Goal: Book appointment/travel/reservation

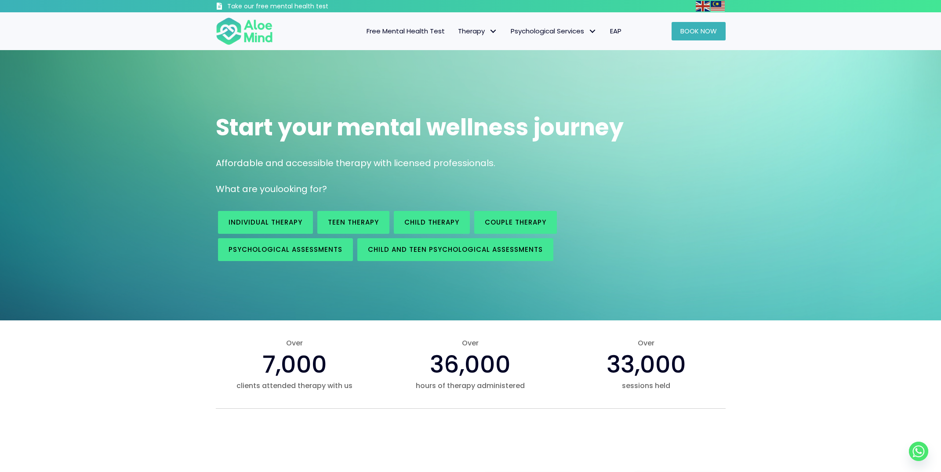
click at [685, 38] on link "Book Now" at bounding box center [698, 31] width 54 height 18
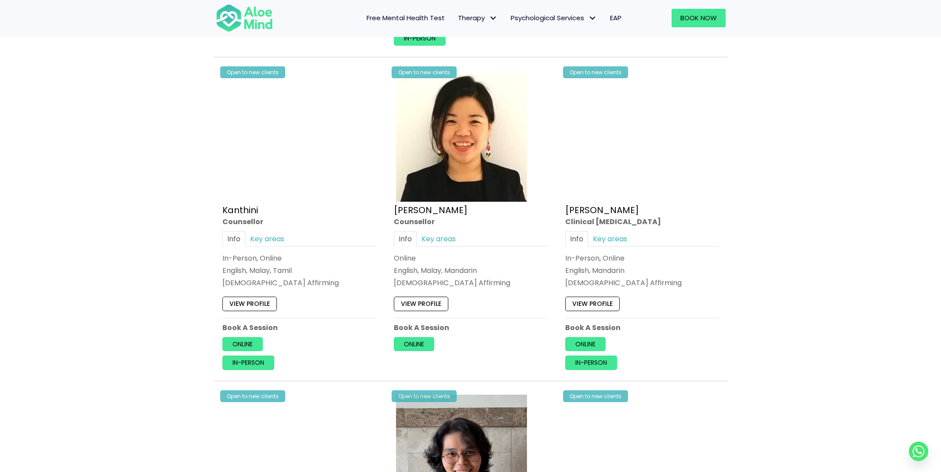
scroll to position [1415, 0]
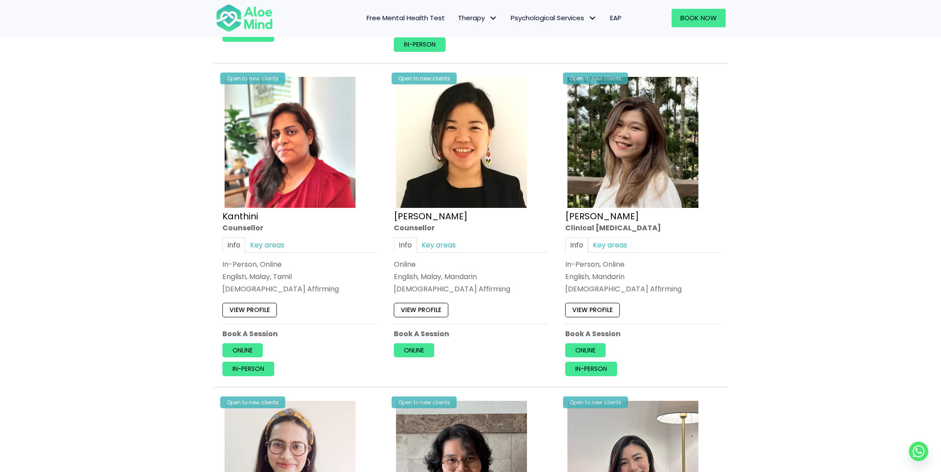
click at [615, 243] on link "Key areas" at bounding box center [610, 244] width 44 height 15
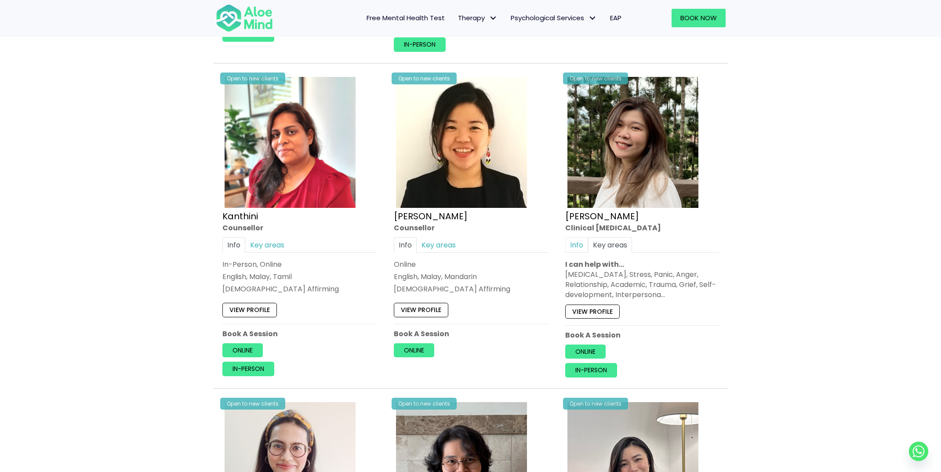
click at [584, 243] on link "Info" at bounding box center [576, 244] width 23 height 15
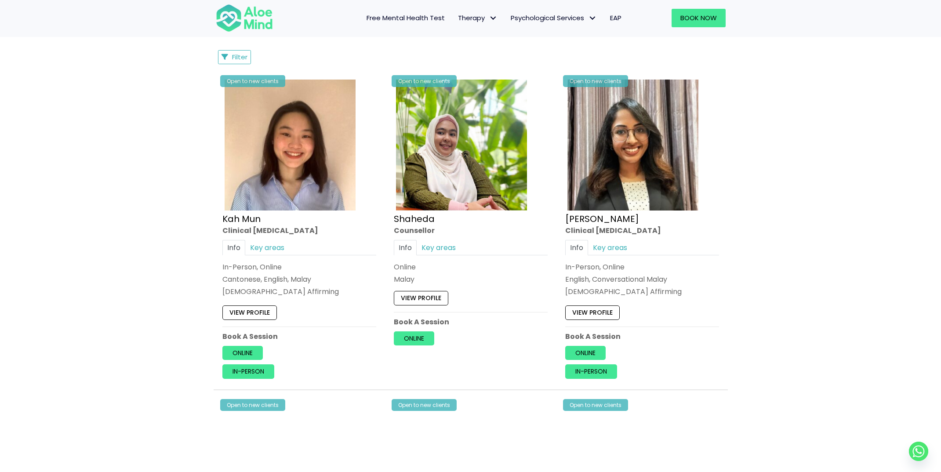
scroll to position [421, 0]
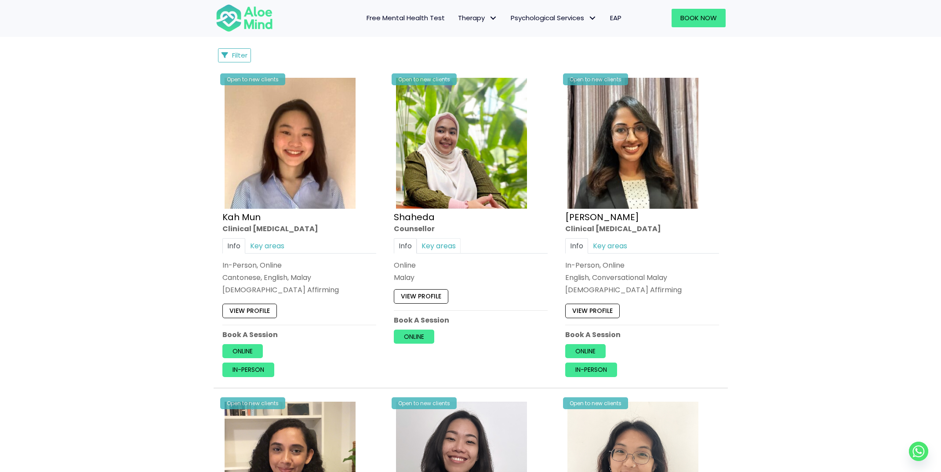
click at [438, 242] on link "Key areas" at bounding box center [438, 245] width 44 height 15
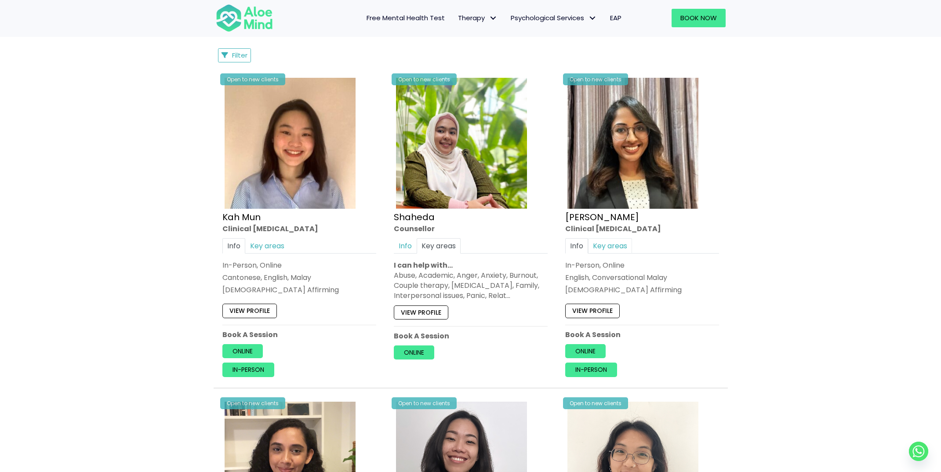
click at [615, 252] on link "Key areas" at bounding box center [610, 245] width 44 height 15
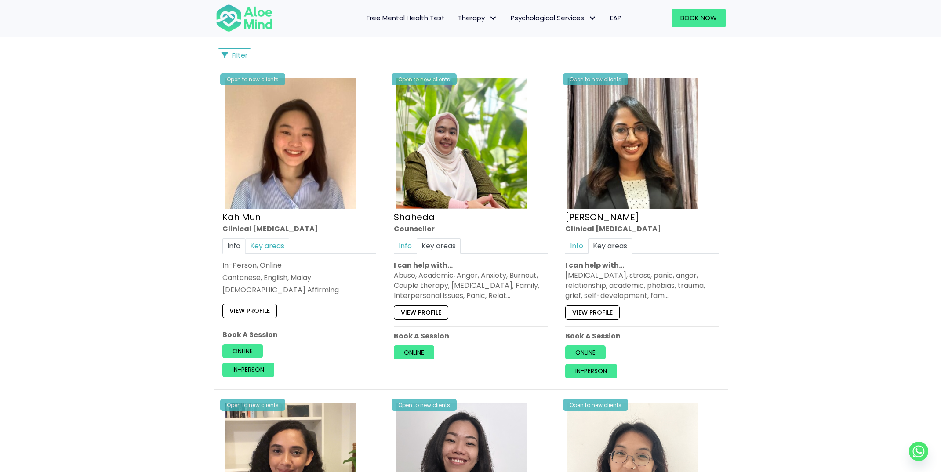
click at [281, 246] on link "Key areas" at bounding box center [267, 245] width 44 height 15
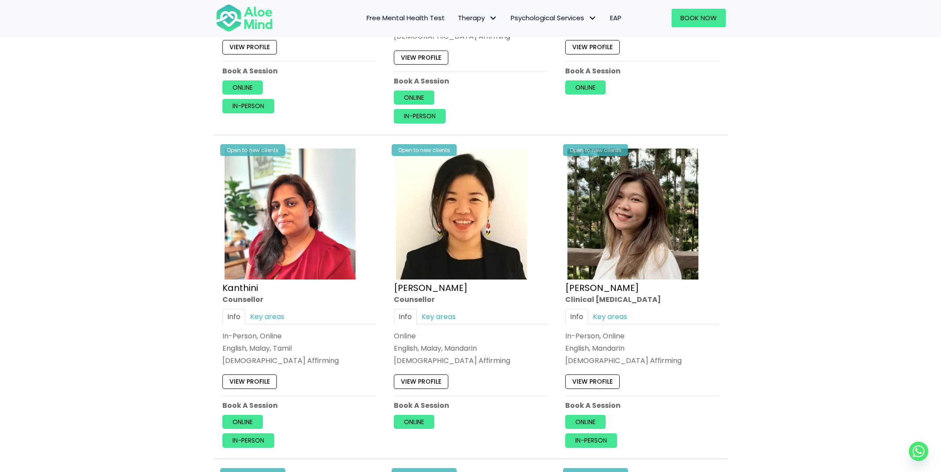
scroll to position [1359, 0]
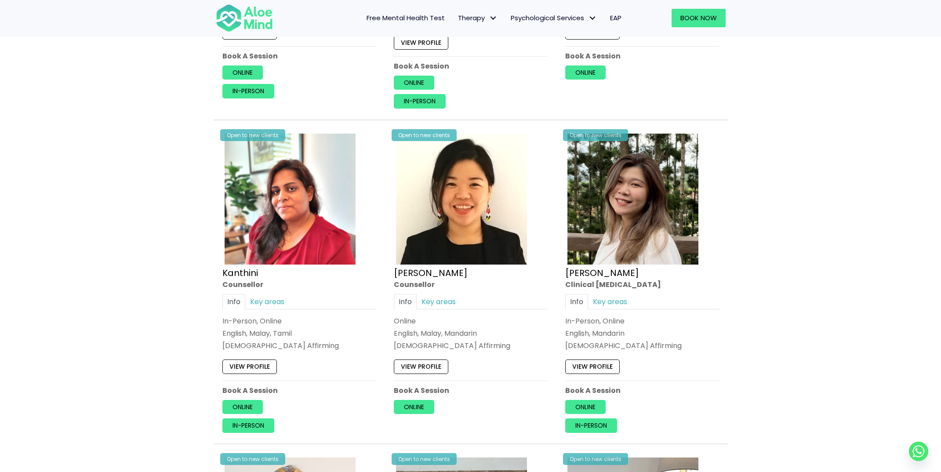
click at [596, 366] on link "View profile" at bounding box center [592, 366] width 54 height 14
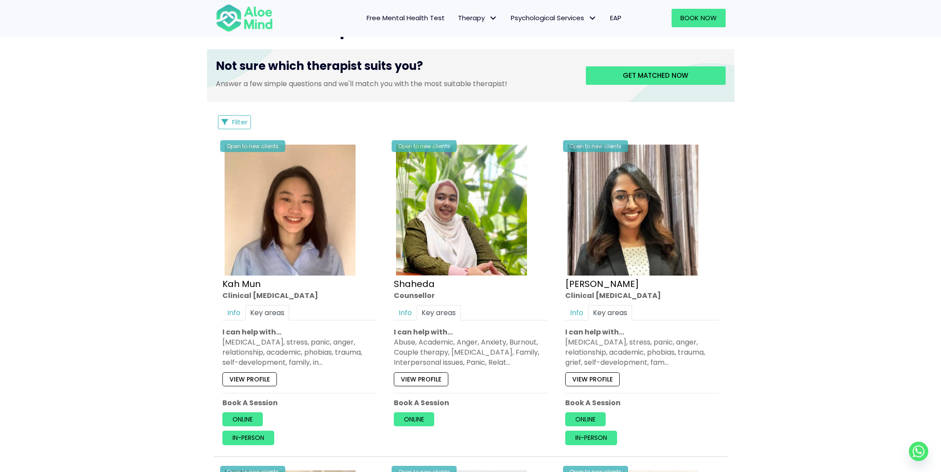
scroll to position [355, 0]
click at [230, 307] on link "Info" at bounding box center [233, 311] width 23 height 15
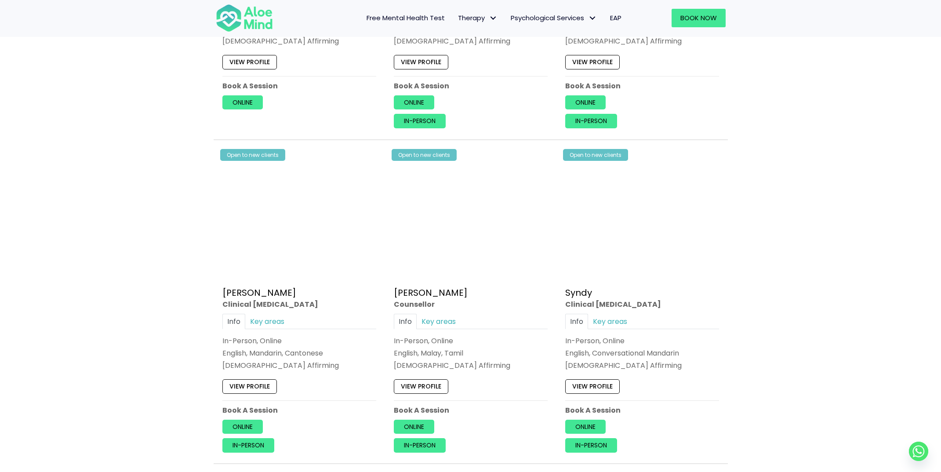
scroll to position [1986, 0]
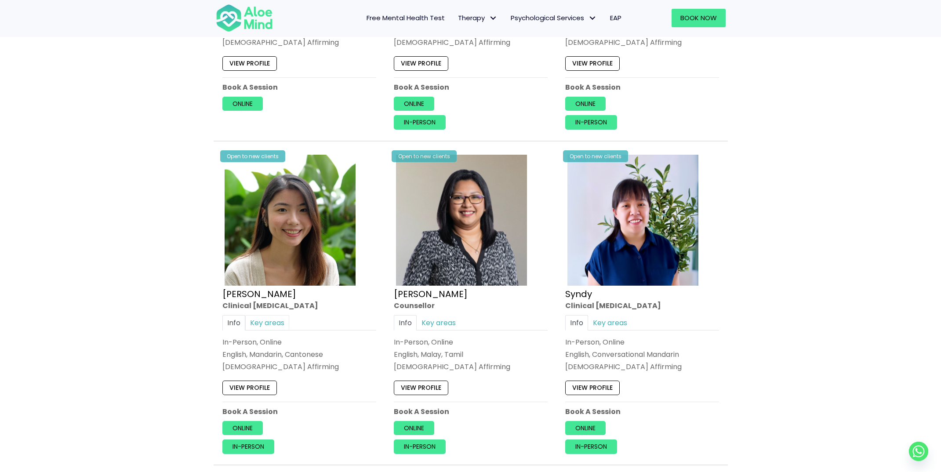
click at [263, 319] on link "Key areas" at bounding box center [267, 322] width 44 height 15
click at [235, 315] on link "Info" at bounding box center [233, 322] width 23 height 15
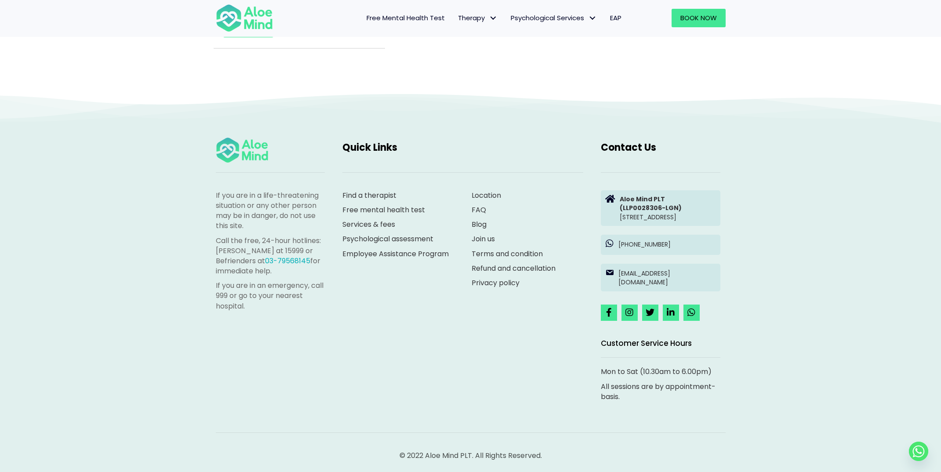
scroll to position [4020, 0]
click at [485, 191] on link "Location" at bounding box center [485, 196] width 29 height 10
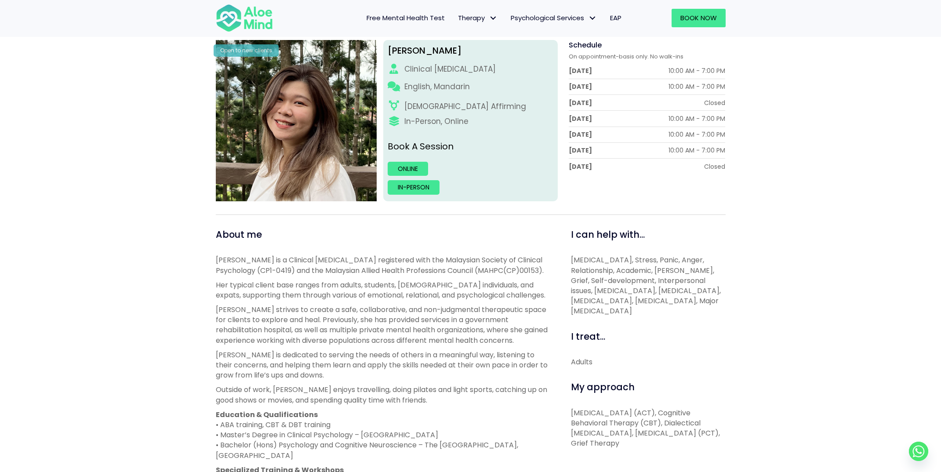
scroll to position [121, 0]
click at [431, 185] on link "In-person" at bounding box center [413, 187] width 52 height 14
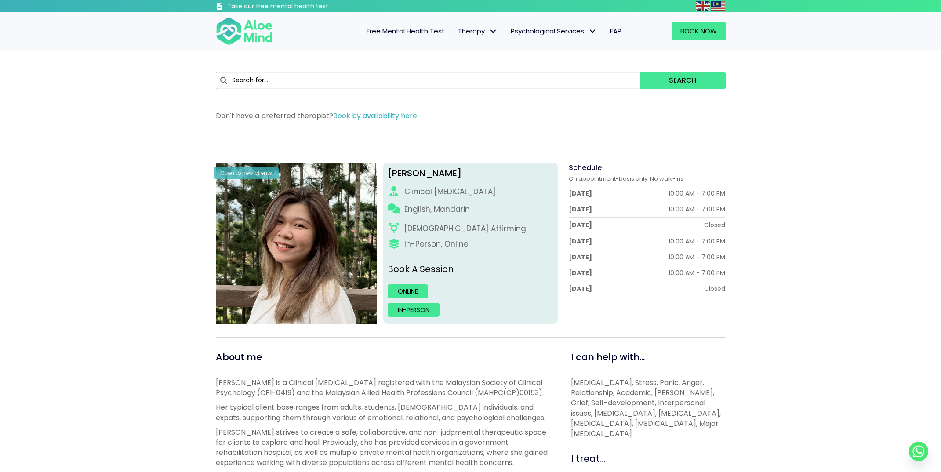
scroll to position [0, 0]
click at [263, 36] on img at bounding box center [244, 31] width 57 height 29
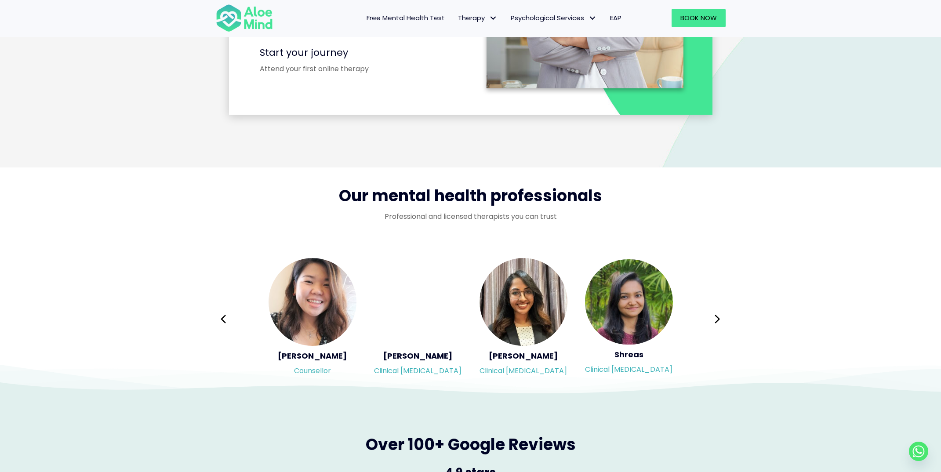
scroll to position [1360, 0]
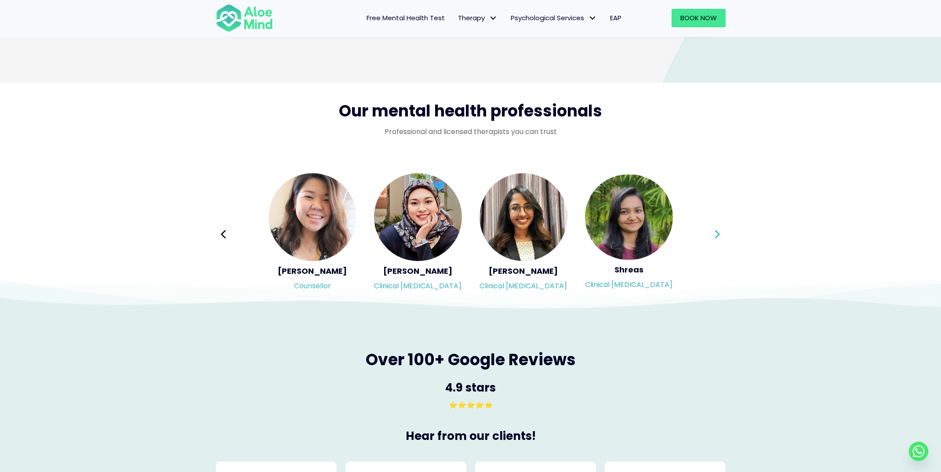
click at [721, 235] on button "Next" at bounding box center [717, 234] width 21 height 21
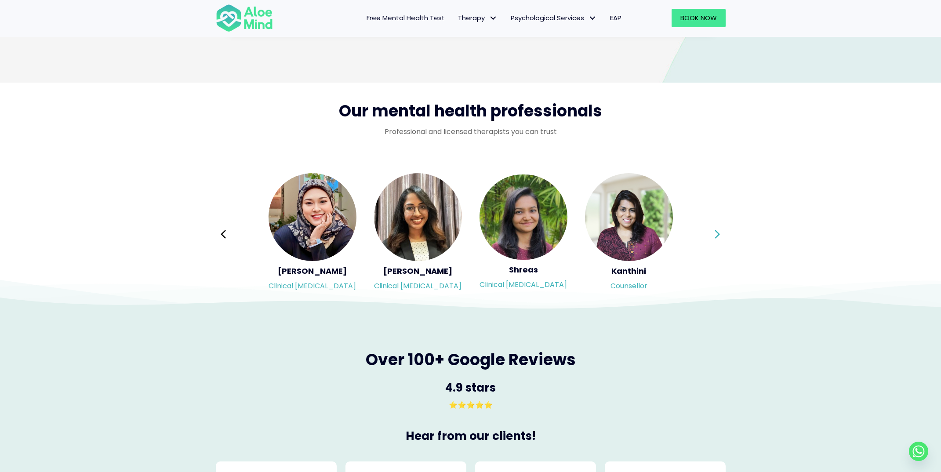
click at [721, 235] on button "Next" at bounding box center [717, 234] width 21 height 21
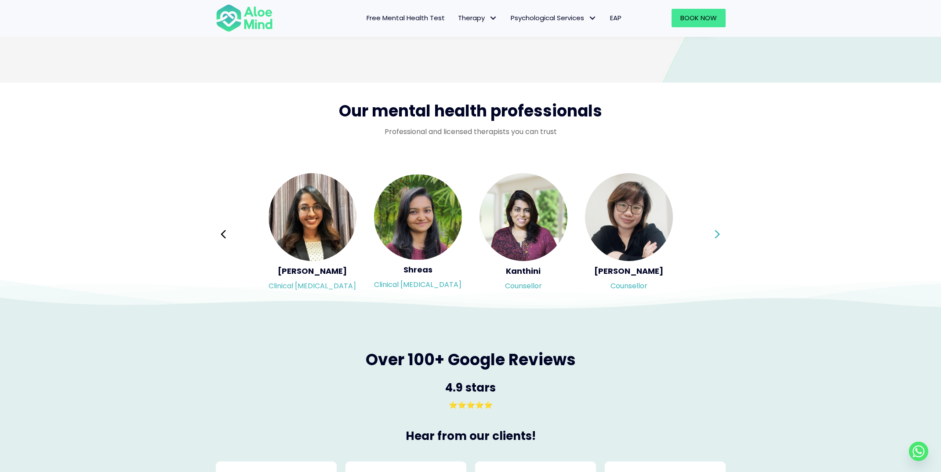
click at [721, 235] on button "Next" at bounding box center [717, 234] width 21 height 21
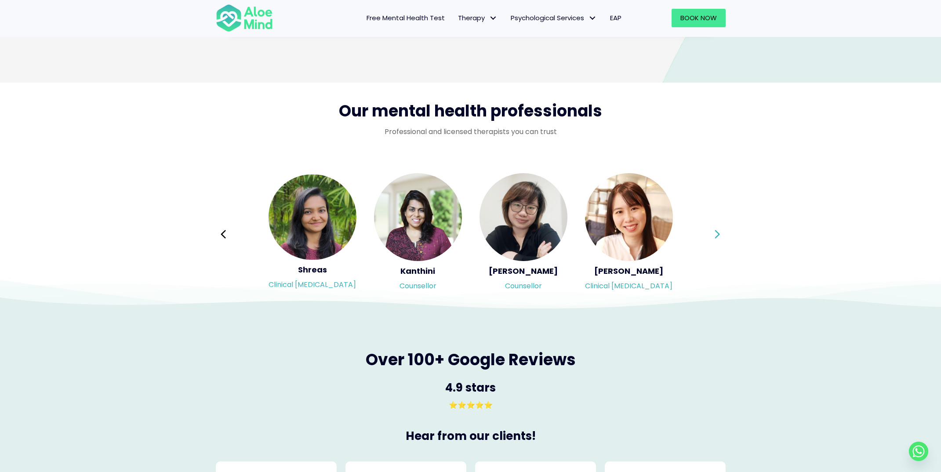
click at [721, 235] on button "Next" at bounding box center [717, 234] width 21 height 21
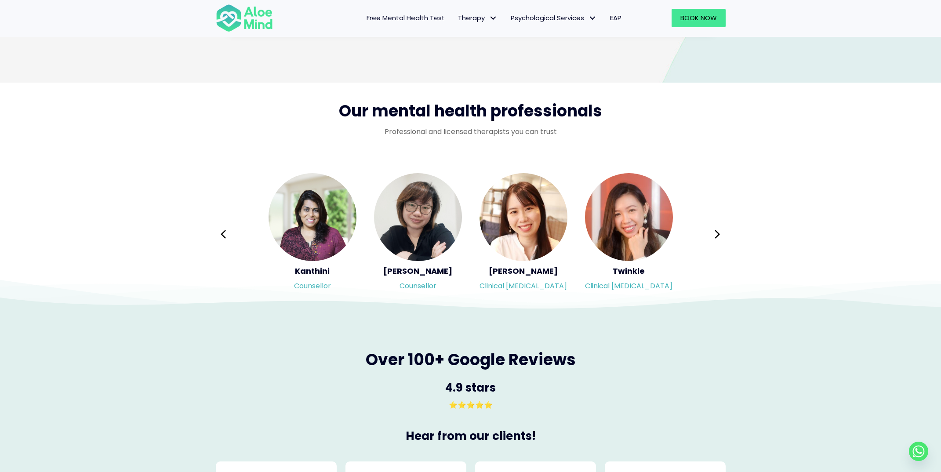
click at [554, 216] on img "Slide 8 of 3" at bounding box center [523, 217] width 88 height 88
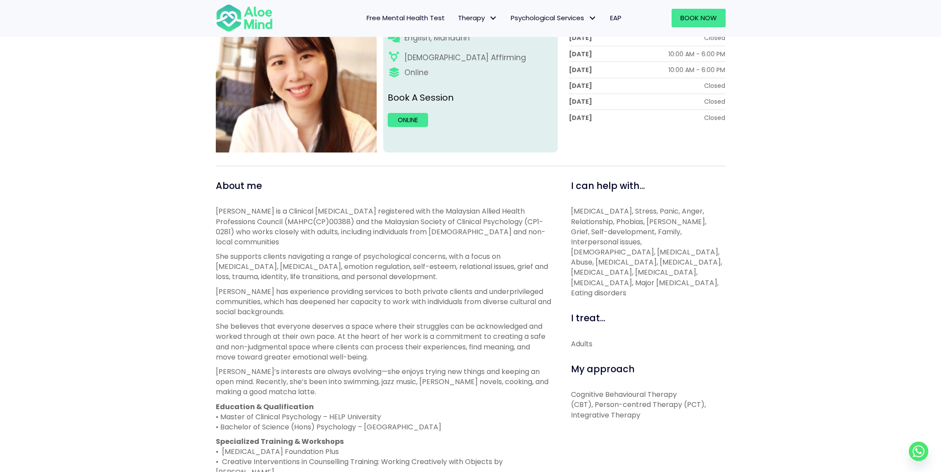
scroll to position [171, 0]
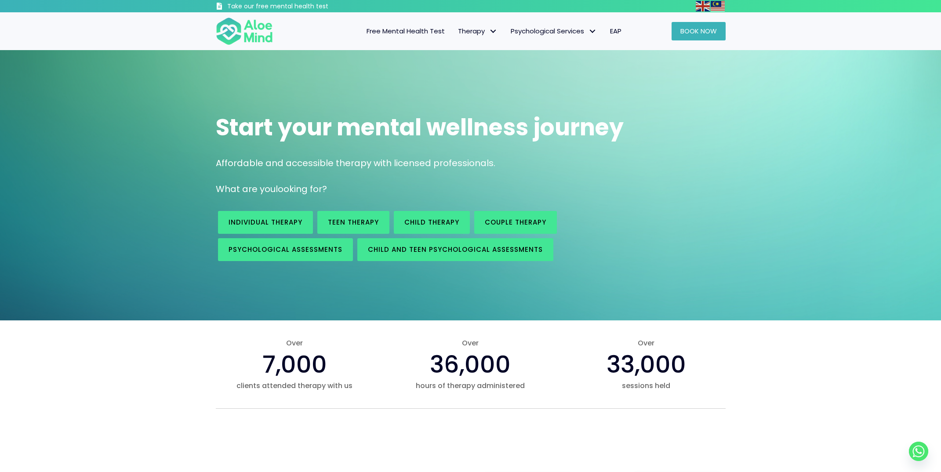
click at [705, 33] on span "Book Now" at bounding box center [698, 30] width 36 height 9
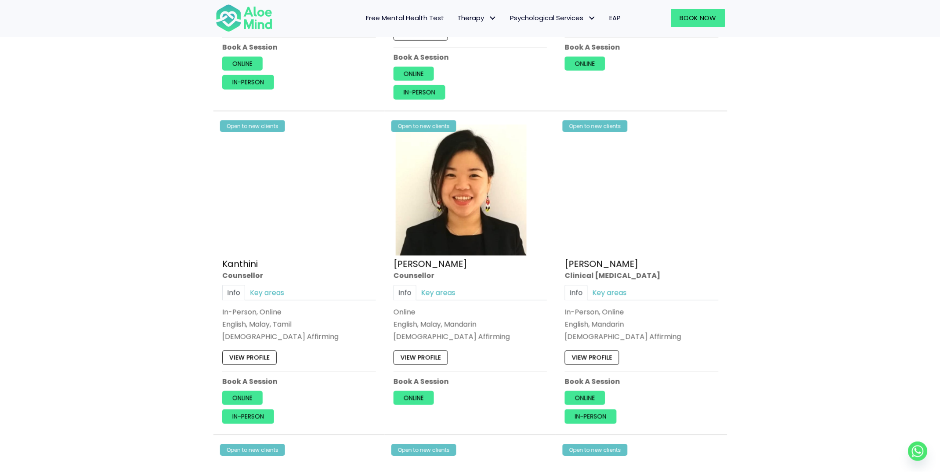
scroll to position [1367, 0]
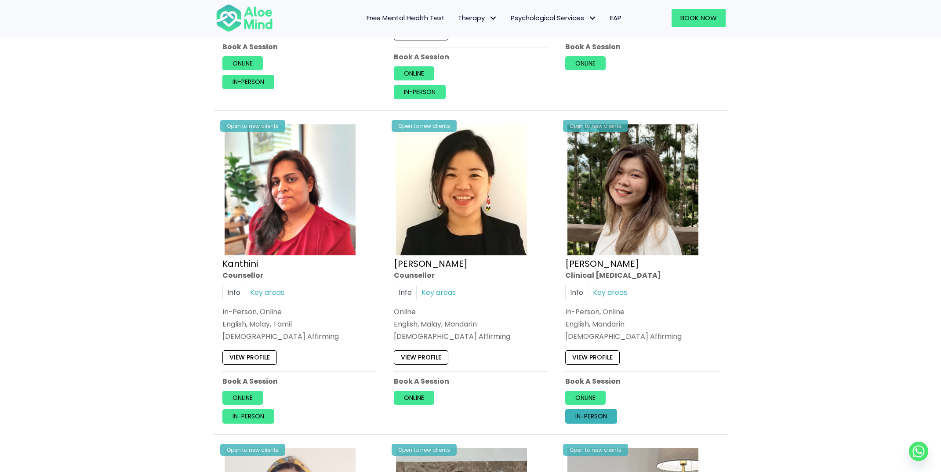
click at [597, 409] on link "In-person" at bounding box center [591, 416] width 52 height 14
